Goal: Find specific page/section: Find specific page/section

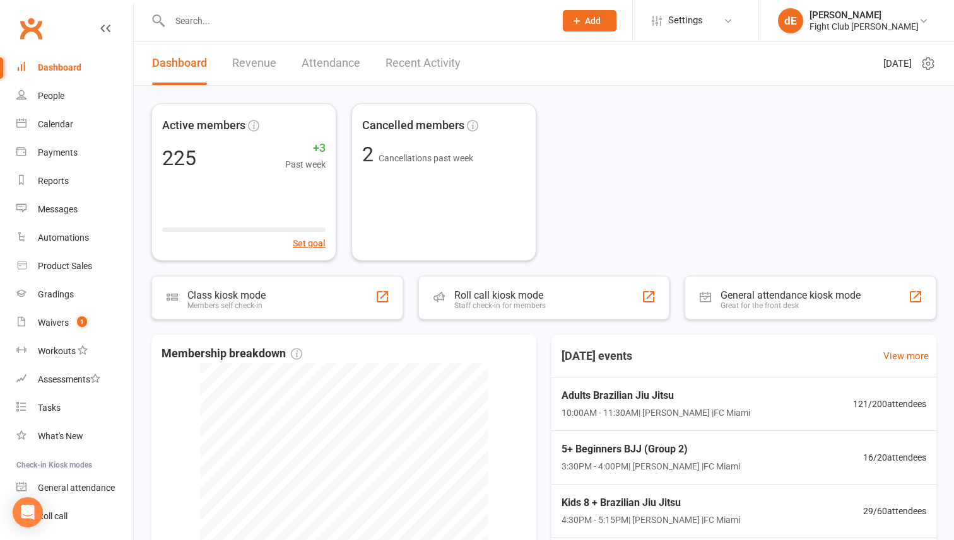
click at [204, 16] on input "text" at bounding box center [356, 21] width 380 height 18
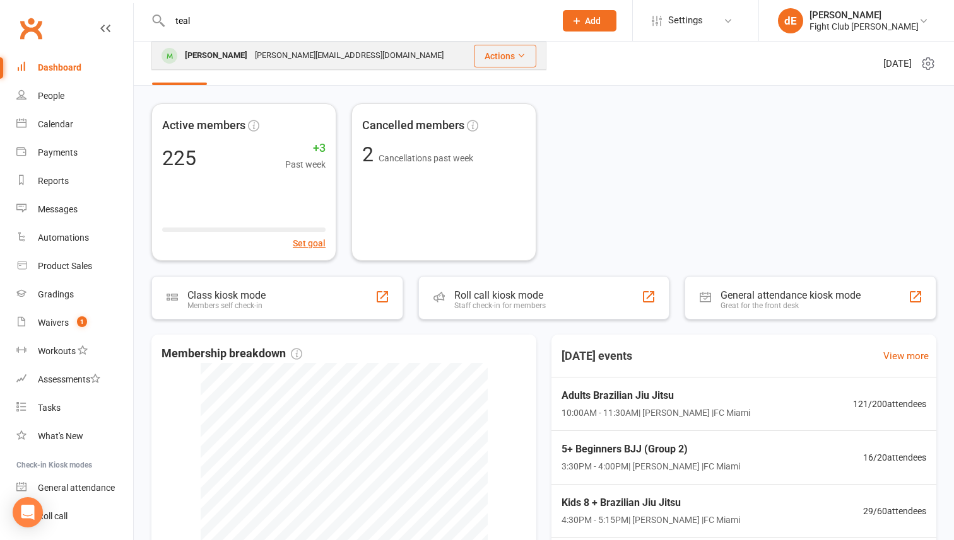
type input "teal"
click at [205, 57] on div "[PERSON_NAME]" at bounding box center [216, 56] width 70 height 18
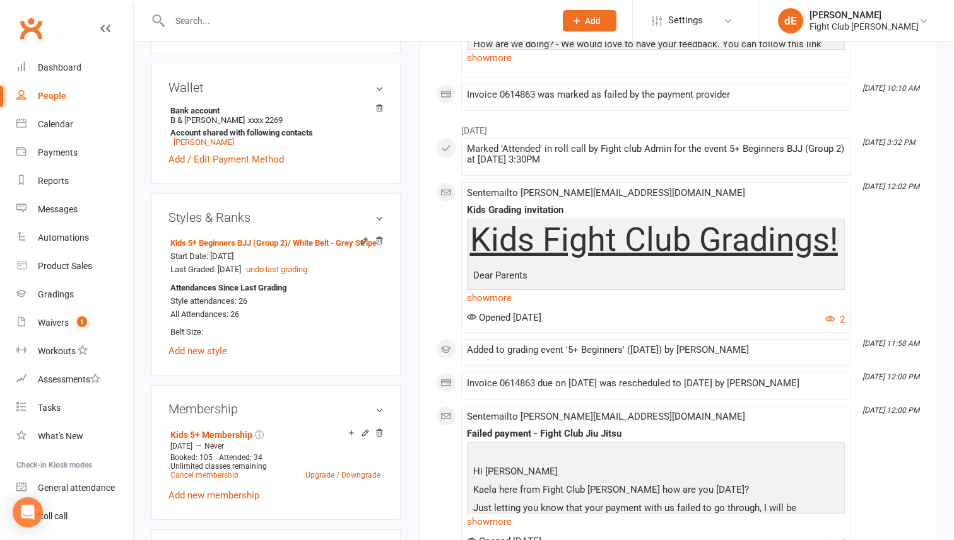
scroll to position [409, 0]
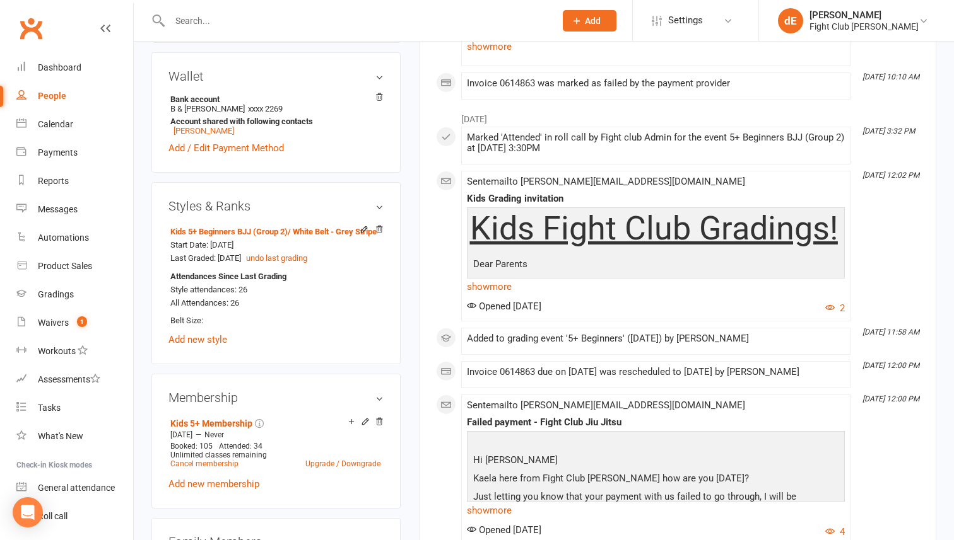
click at [283, 13] on input "text" at bounding box center [356, 21] width 380 height 18
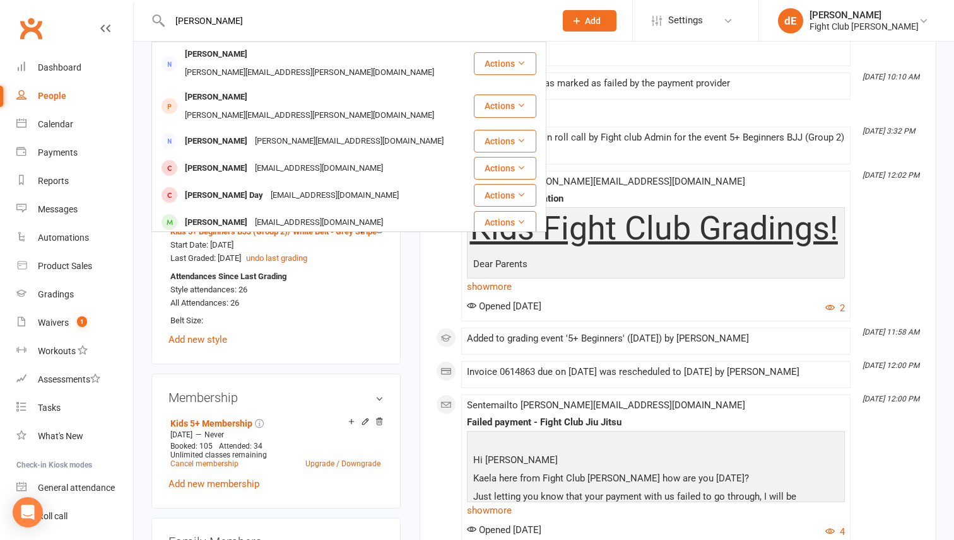
type input "[PERSON_NAME]"
click at [234, 241] on div "[PERSON_NAME]" at bounding box center [216, 250] width 70 height 18
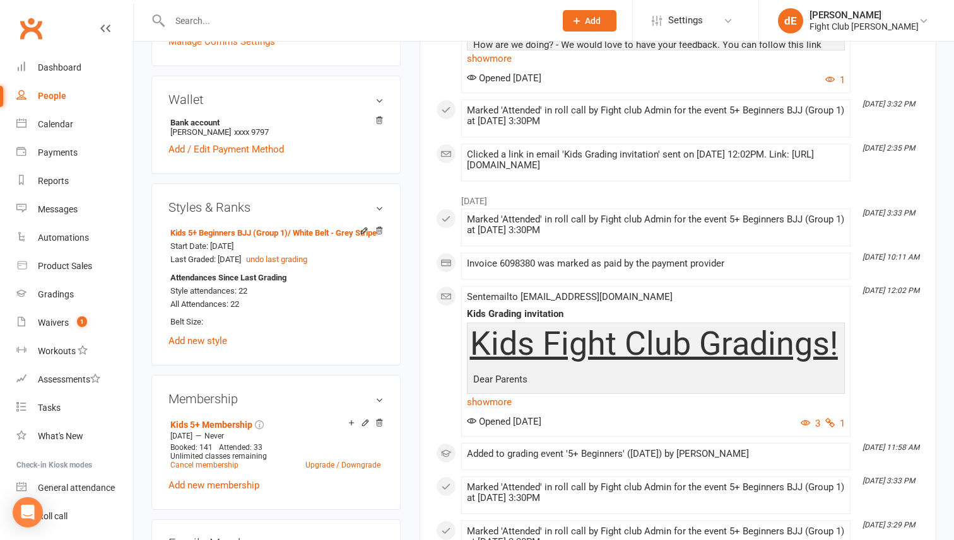
scroll to position [500, 0]
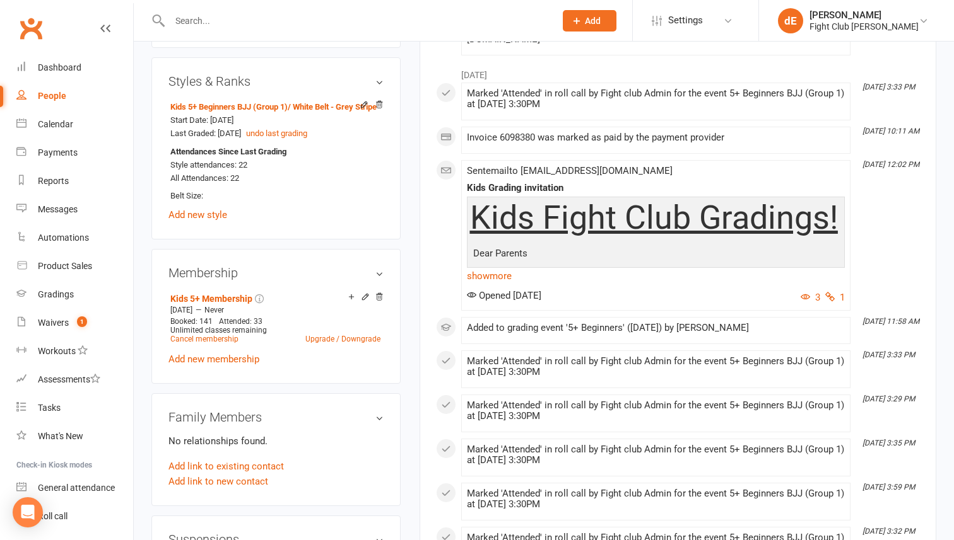
click at [273, 26] on input "text" at bounding box center [356, 21] width 380 height 18
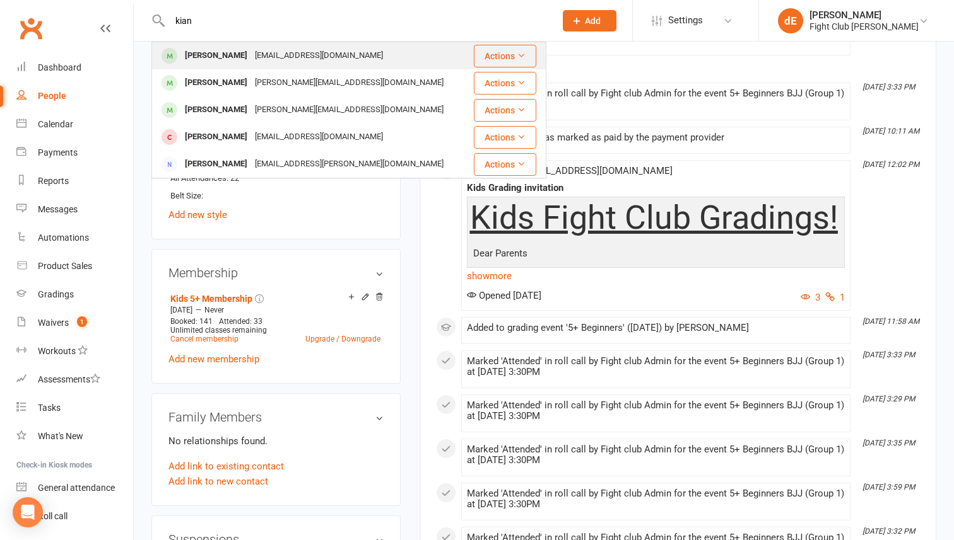
type input "kian"
click at [269, 55] on div "[EMAIL_ADDRESS][DOMAIN_NAME]" at bounding box center [319, 56] width 136 height 18
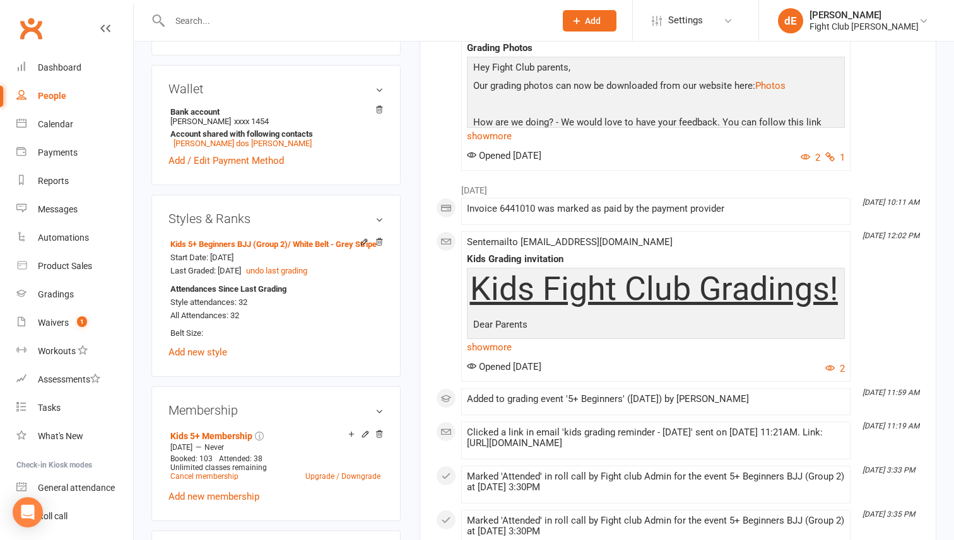
scroll to position [386, 0]
click at [327, 21] on input "text" at bounding box center [356, 21] width 380 height 18
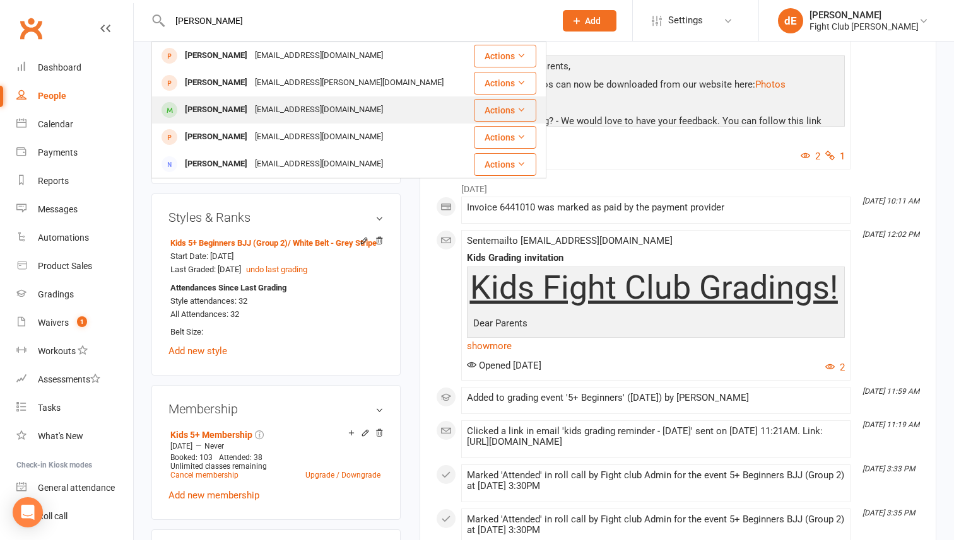
type input "[PERSON_NAME]"
click at [267, 108] on div "[EMAIL_ADDRESS][DOMAIN_NAME]" at bounding box center [319, 110] width 136 height 18
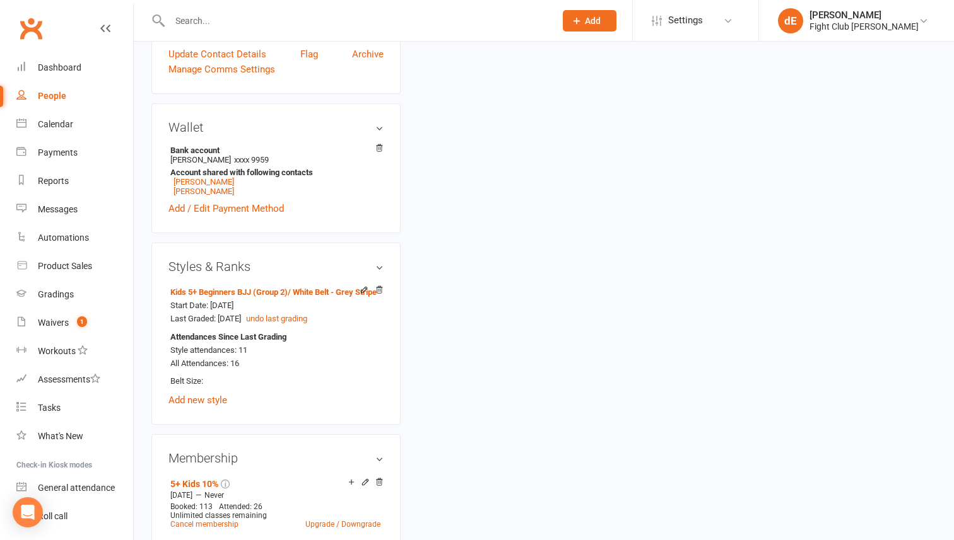
scroll to position [380, 0]
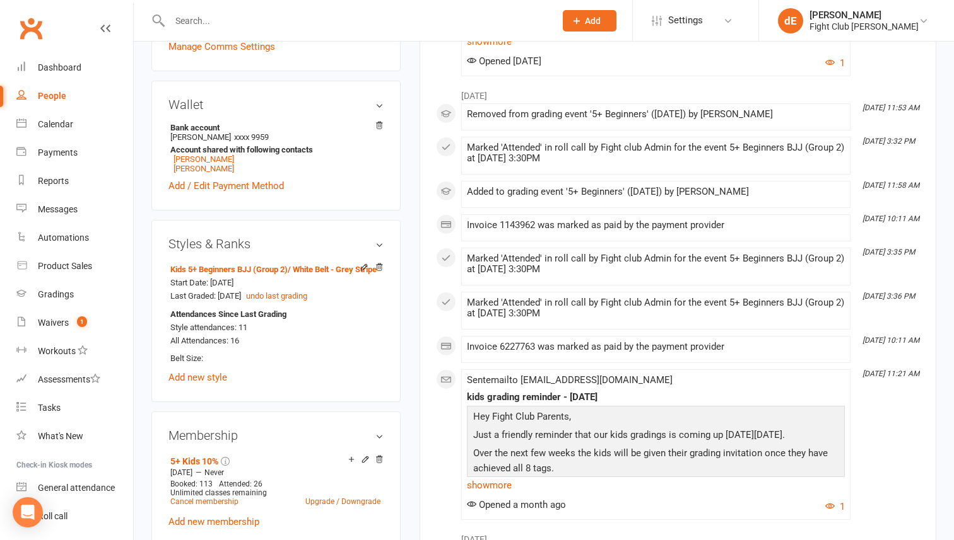
click at [235, 29] on div at bounding box center [348, 20] width 395 height 41
click at [235, 19] on input "text" at bounding box center [356, 21] width 380 height 18
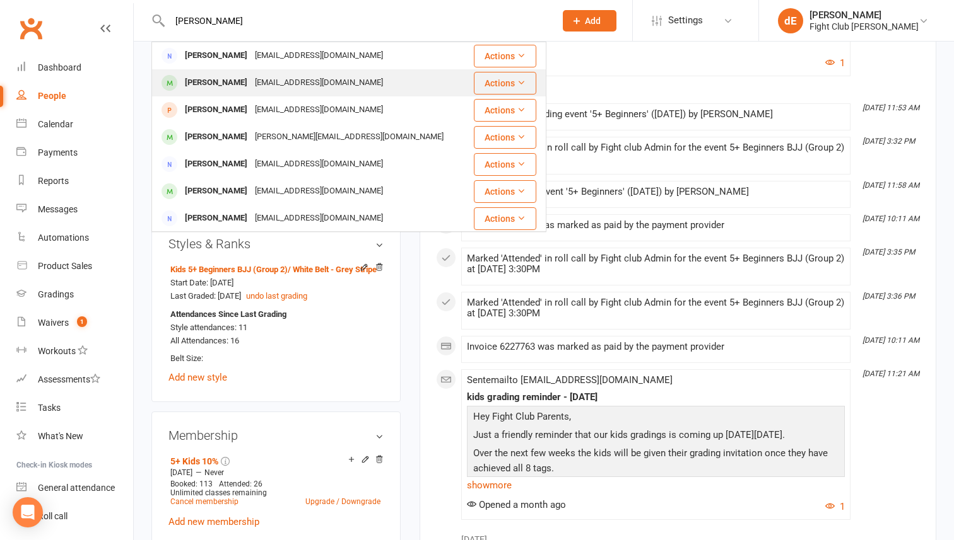
type input "[PERSON_NAME]"
click at [230, 78] on div "[PERSON_NAME]" at bounding box center [216, 83] width 70 height 18
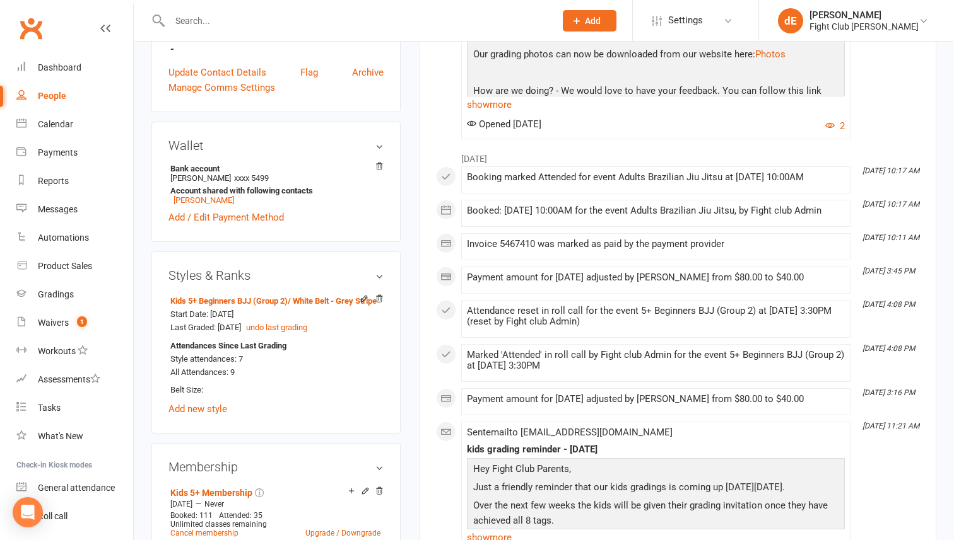
scroll to position [329, 0]
click at [64, 320] on div "Waivers" at bounding box center [53, 323] width 31 height 10
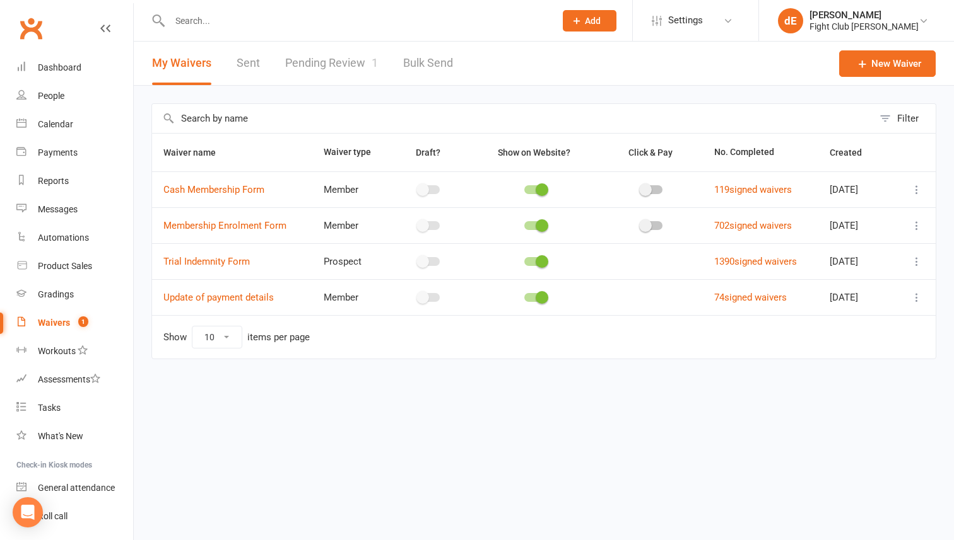
click at [485, 15] on input "text" at bounding box center [356, 21] width 380 height 18
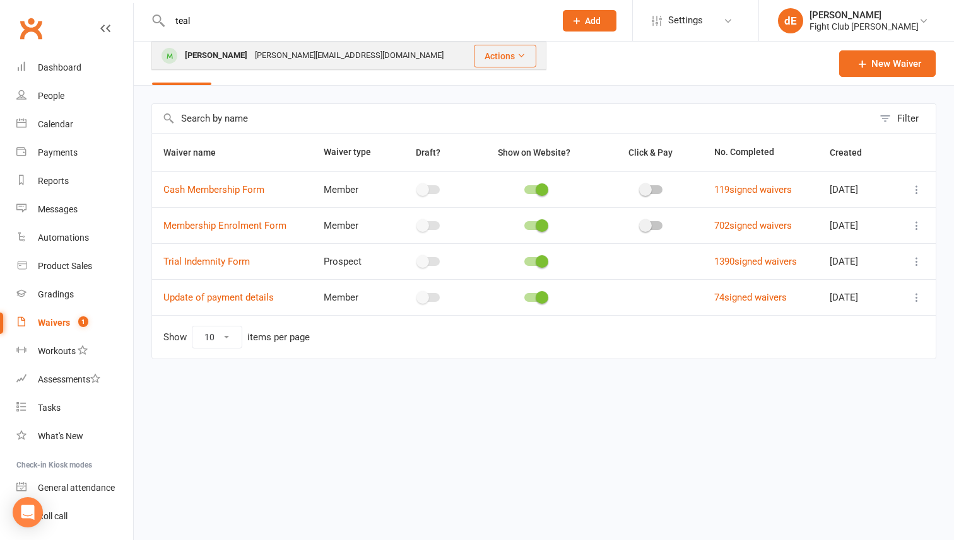
type input "teal"
click at [400, 50] on div "[PERSON_NAME] [PERSON_NAME][EMAIL_ADDRESS][DOMAIN_NAME]" at bounding box center [311, 56] width 316 height 26
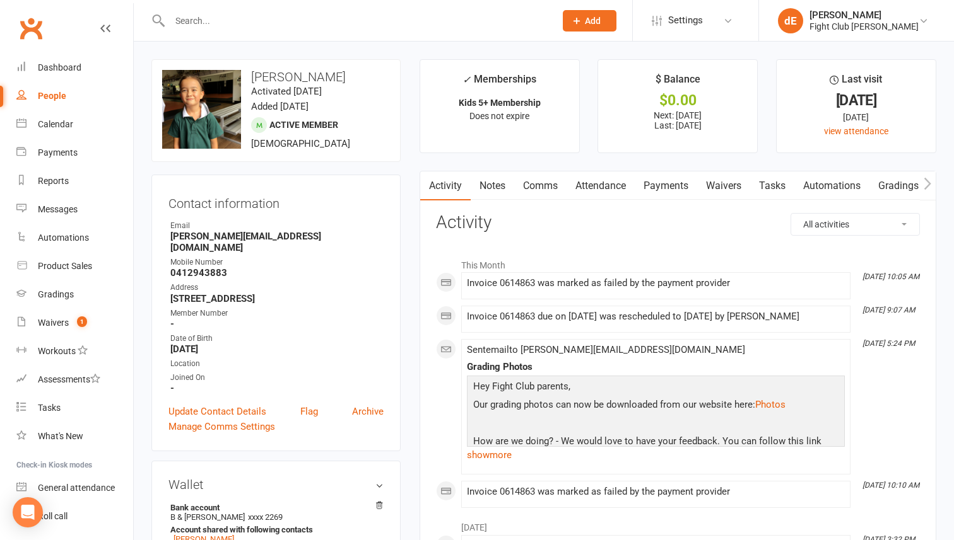
click at [391, 25] on input "text" at bounding box center [356, 21] width 380 height 18
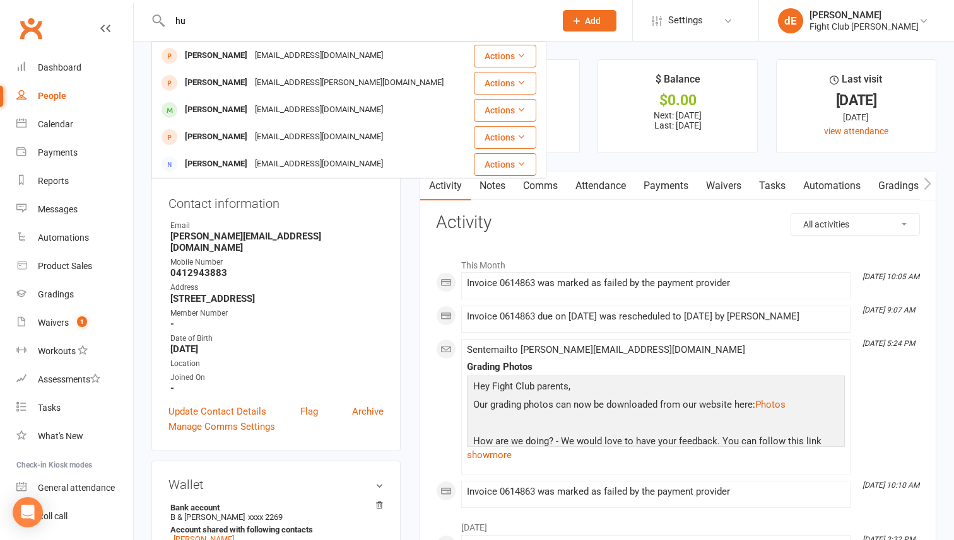
type input "h"
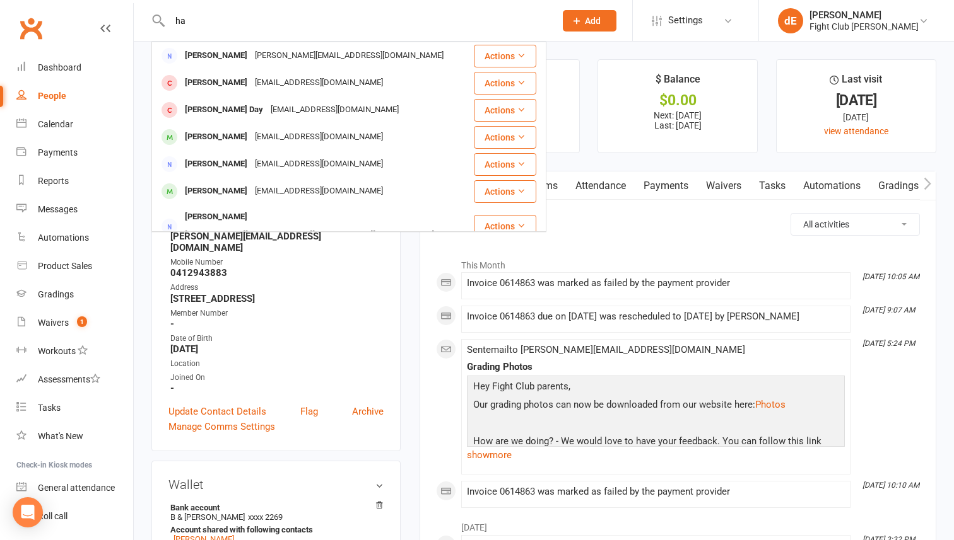
type input "h"
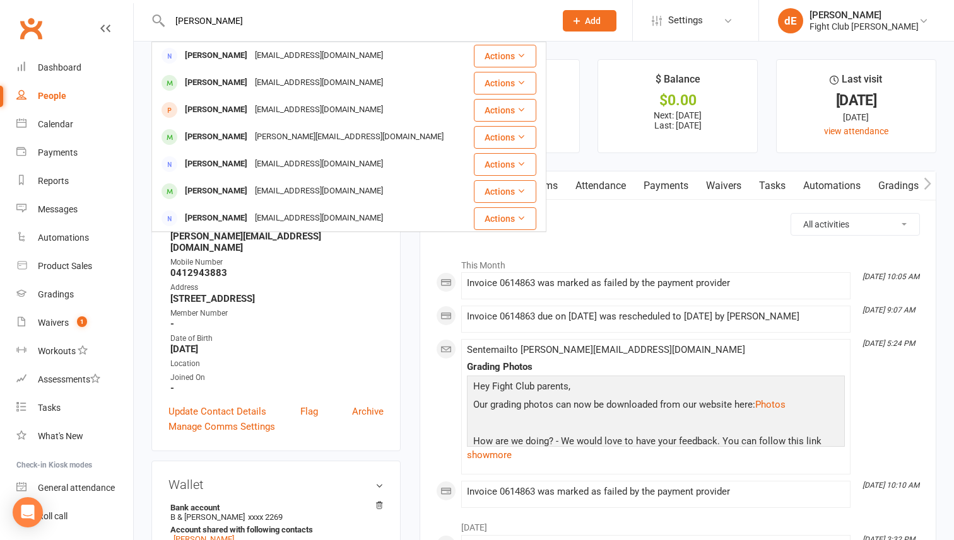
type input "[PERSON_NAME]"
